Goal: Task Accomplishment & Management: Manage account settings

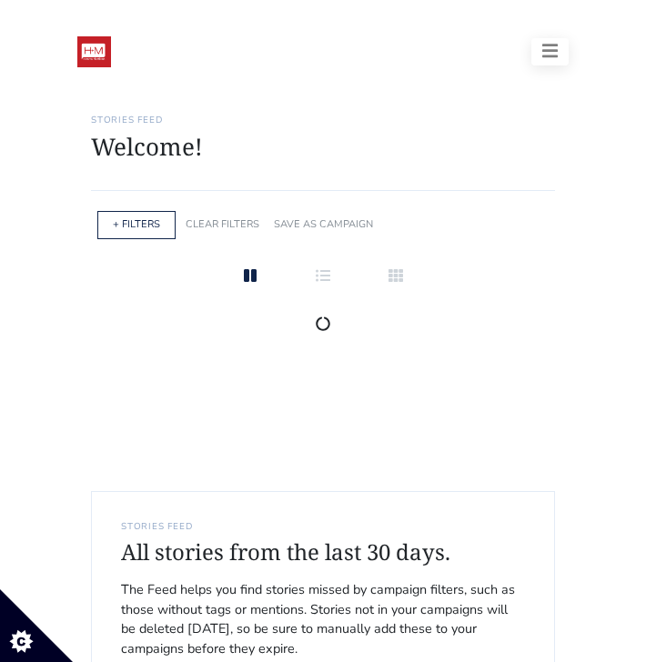
click at [556, 47] on icon "button" at bounding box center [550, 51] width 16 height 18
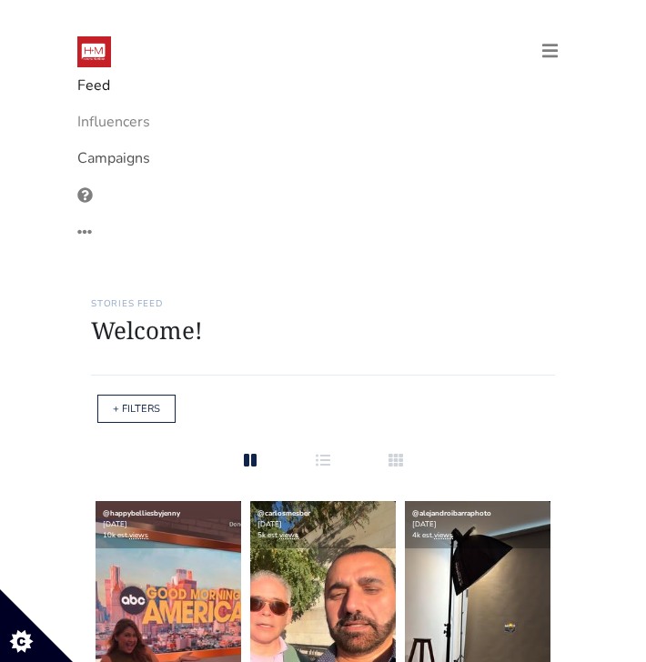
click at [133, 166] on link "Campaigns" at bounding box center [322, 158] width 491 height 36
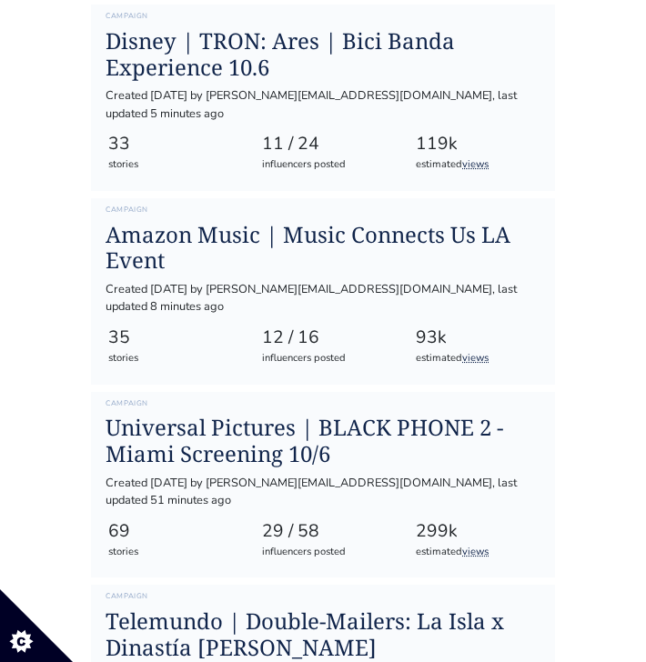
scroll to position [771, 0]
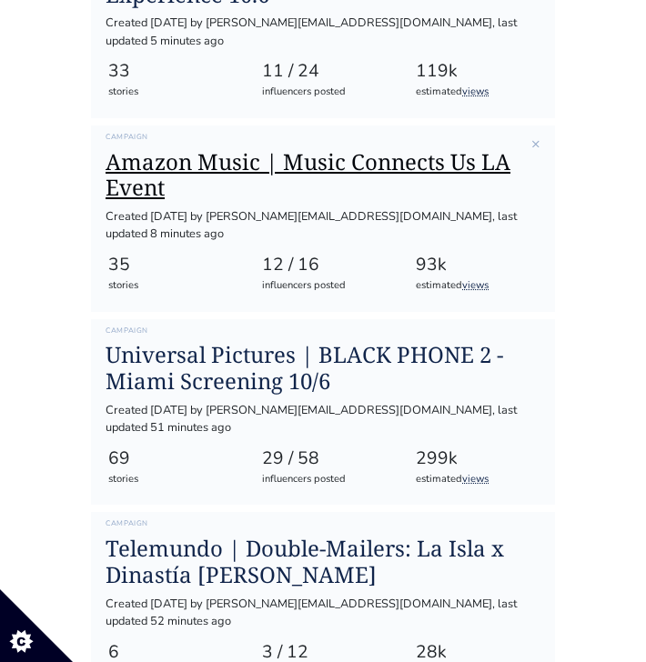
click at [330, 149] on h1 "Amazon Music | Music Connects Us LA Event" at bounding box center [322, 175] width 435 height 53
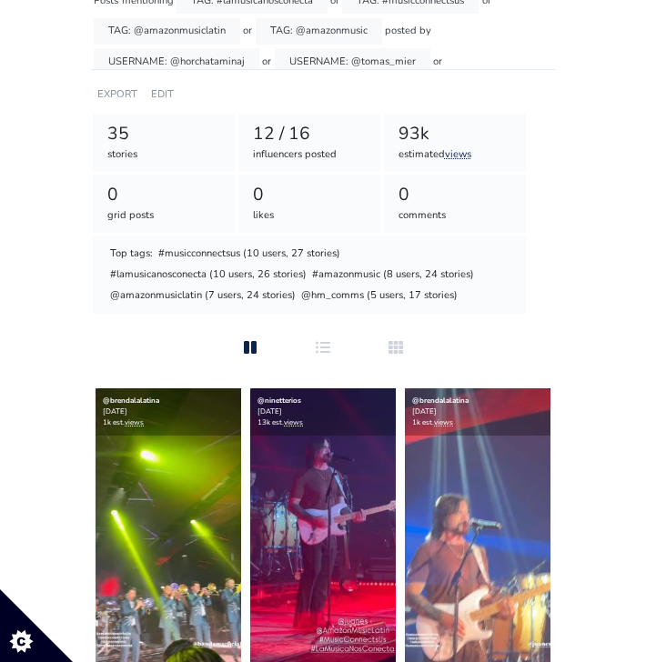
scroll to position [420, 0]
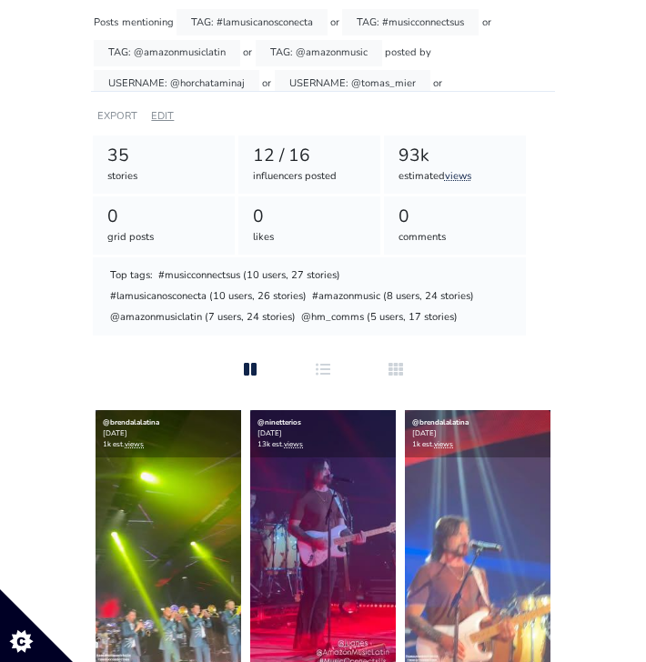
click at [162, 118] on link "EDIT" at bounding box center [162, 116] width 23 height 14
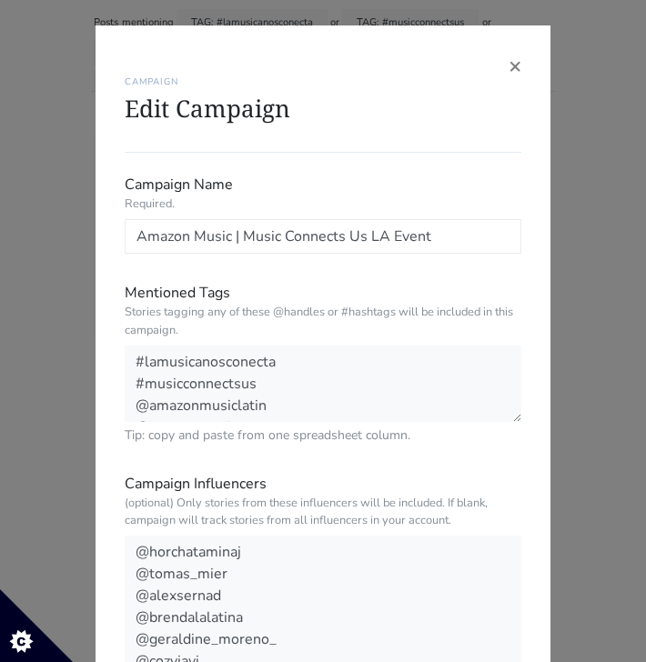
scroll to position [392, 0]
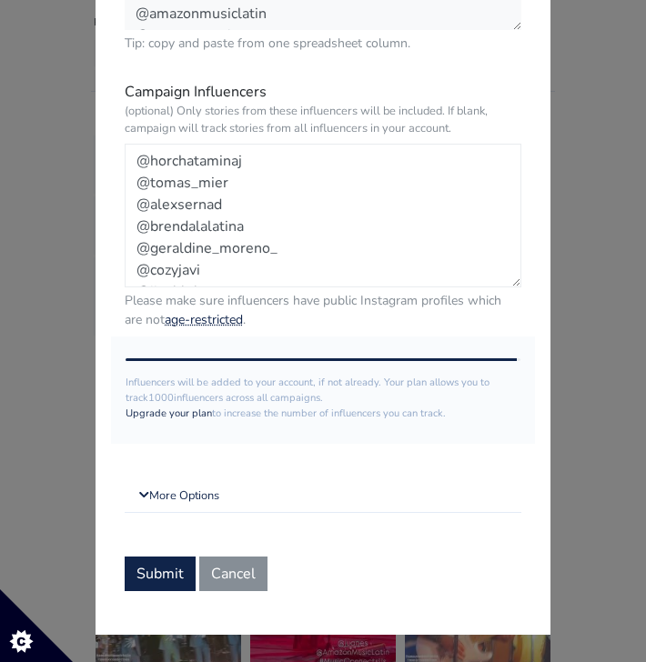
click at [269, 273] on textarea "@horchataminaj @tomas_mier @alexsernad @brendalalatina @geraldine_moreno_ @cozy…" at bounding box center [323, 216] width 396 height 144
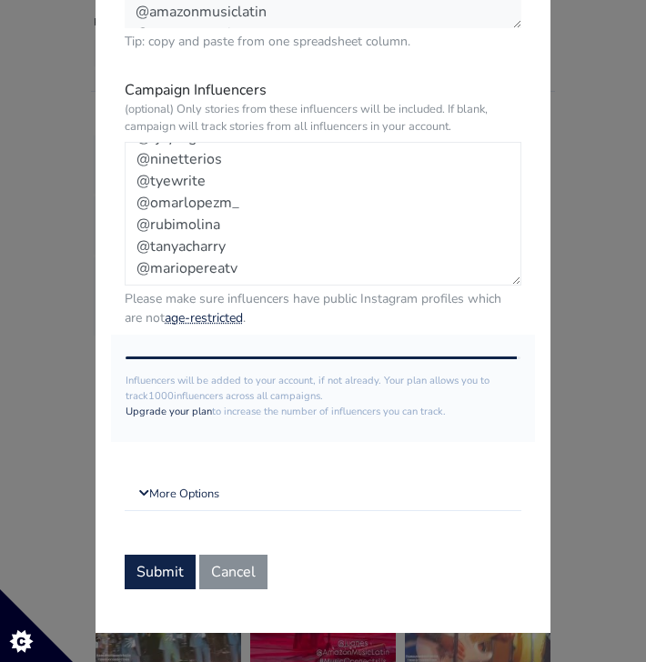
click at [267, 265] on textarea "@horchataminaj @tomas_mier @alexsernad @brendalalatina @geraldine_moreno_ @cozy…" at bounding box center [323, 214] width 396 height 144
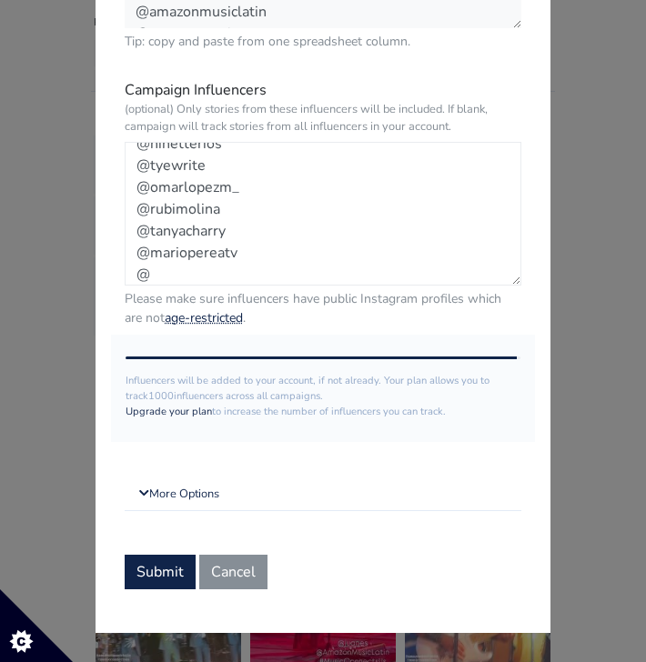
paste textarea "[PERSON_NAME].estarada"
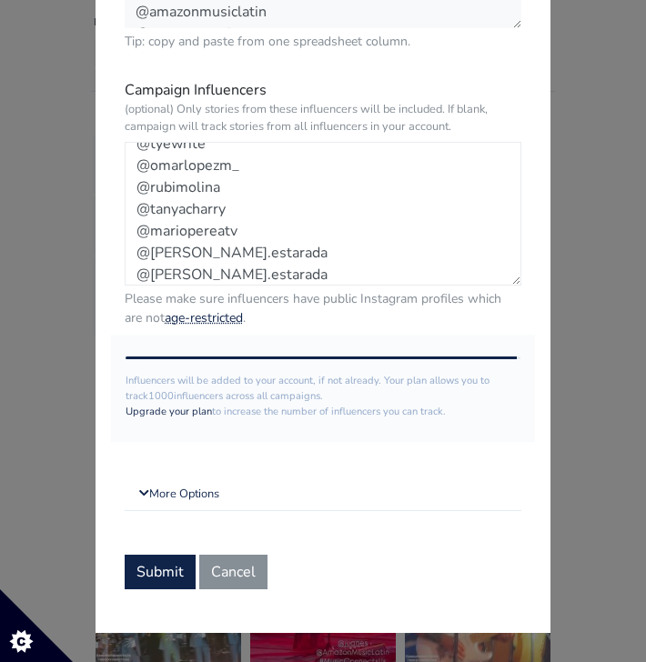
scroll to position [277, 0]
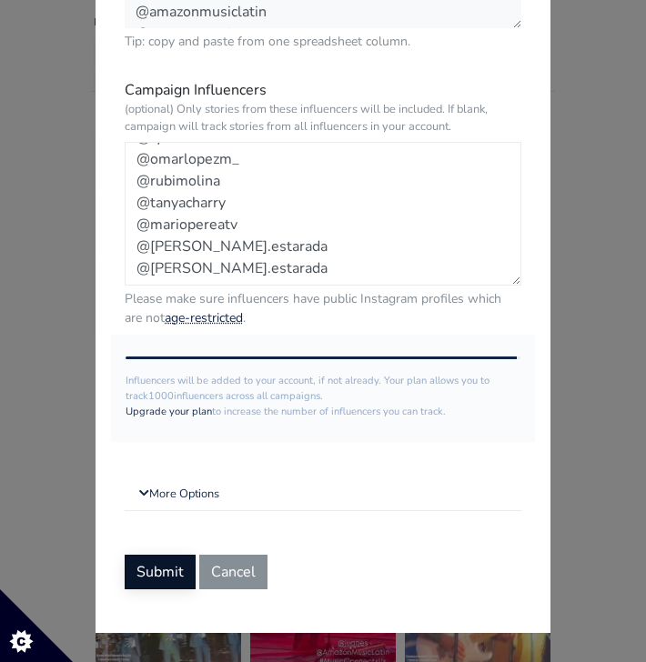
type textarea "@horchataminaj @tomas_mier @alexsernad @brendalalatina @geraldine_moreno_ @cozy…"
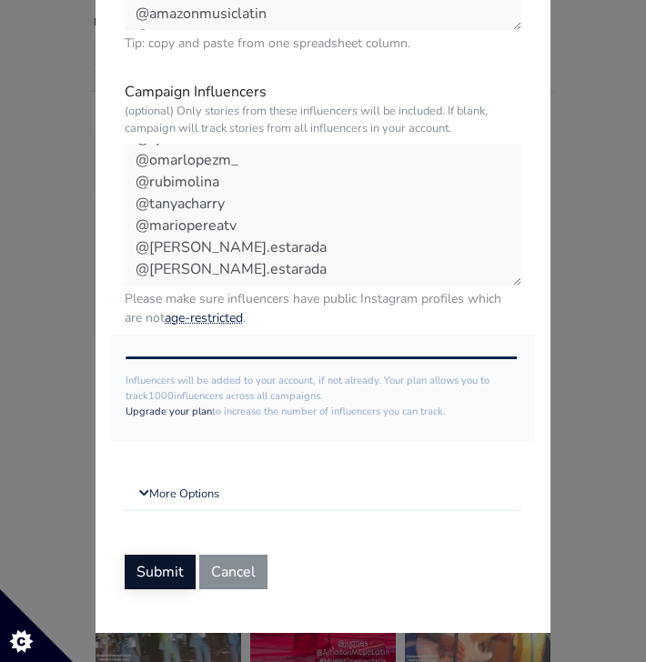
click at [145, 576] on button "Submit" at bounding box center [160, 572] width 71 height 35
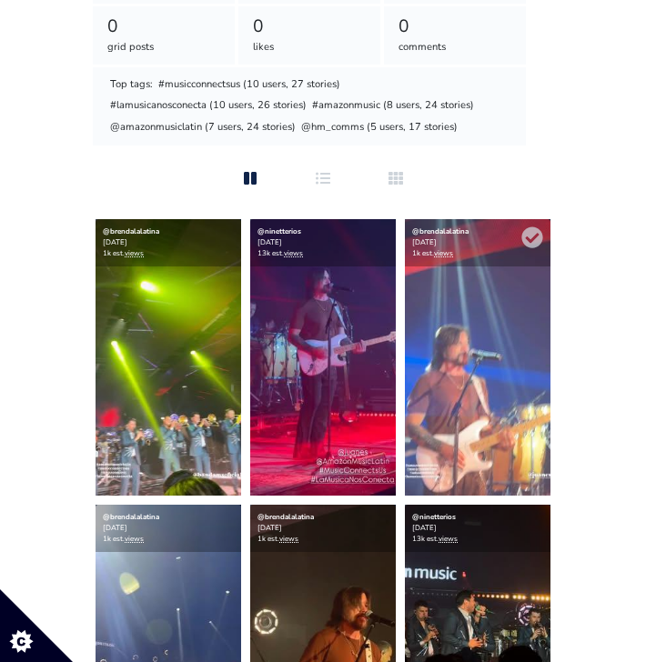
scroll to position [438, 0]
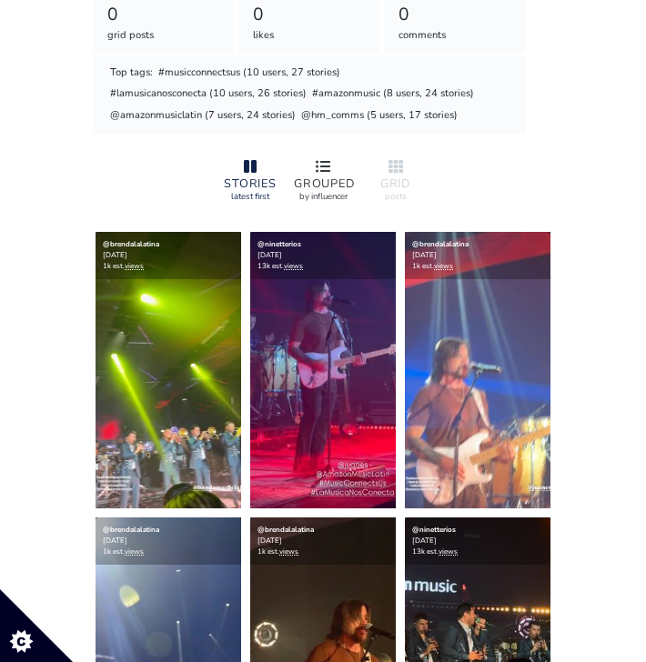
click at [327, 169] on icon at bounding box center [322, 166] width 15 height 15
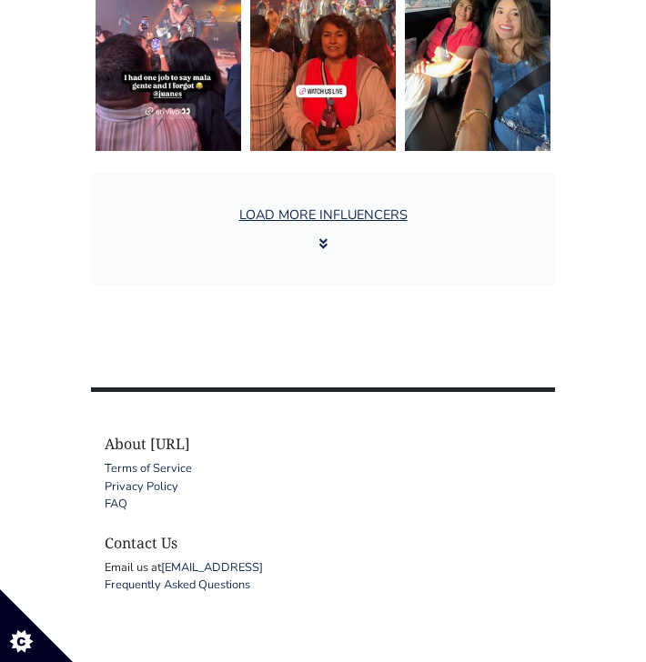
scroll to position [3640, 0]
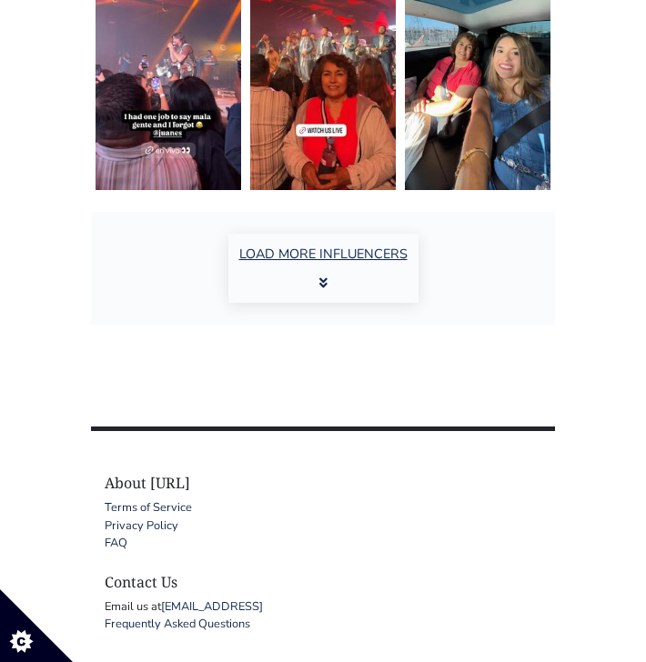
click at [325, 267] on button "LOAD MORE INFLUENCERS" at bounding box center [323, 268] width 190 height 69
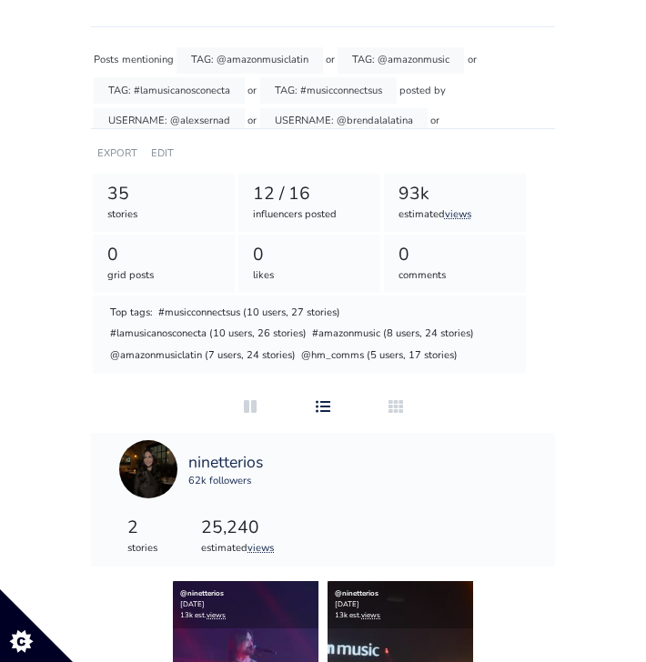
scroll to position [0, 0]
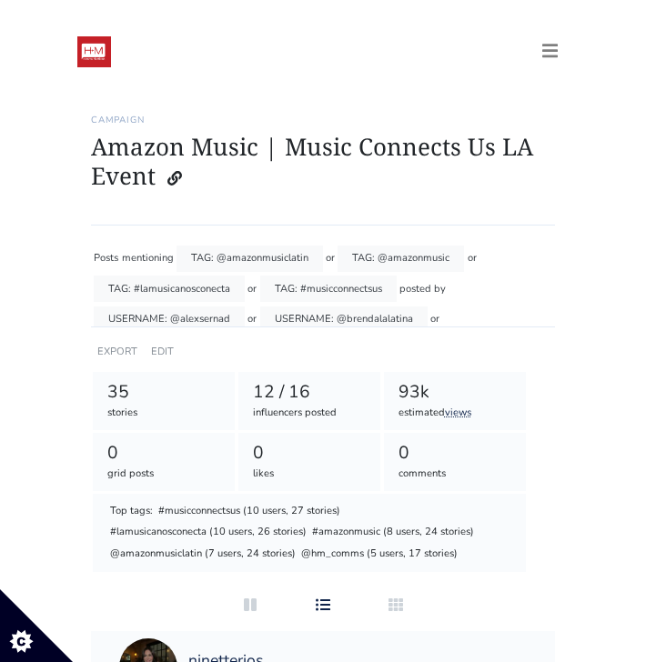
click at [472, 342] on div "Posts mentioning TAG: @amazonmusiclatin or TAG: @amazonmusic or TAG: #lamusican…" at bounding box center [323, 406] width 464 height 333
